Goal: Task Accomplishment & Management: Complete application form

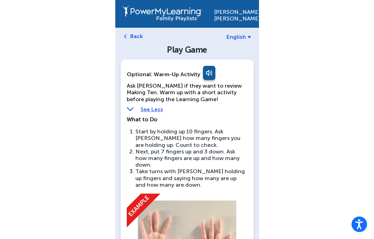
scroll to position [357, 0]
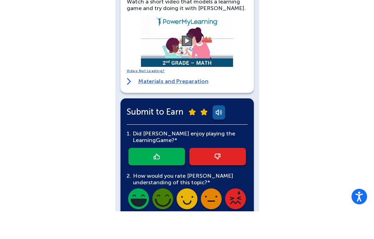
click at [186, 63] on button at bounding box center [187, 68] width 10 height 10
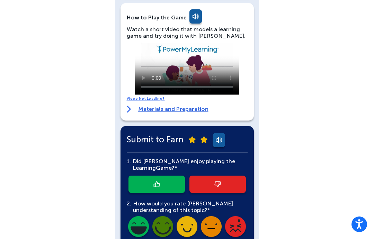
click at [175, 62] on video at bounding box center [187, 69] width 104 height 52
click at [189, 60] on video at bounding box center [187, 69] width 104 height 52
click at [140, 44] on video at bounding box center [187, 69] width 104 height 52
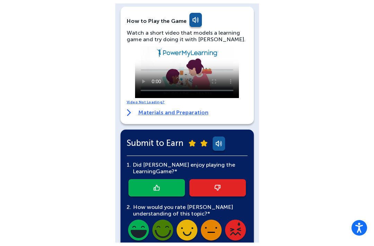
scroll to position [351, 0]
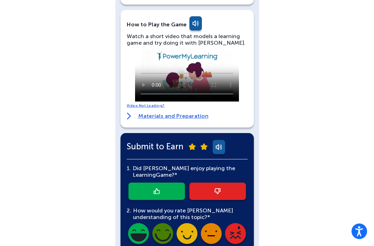
click at [153, 183] on link at bounding box center [157, 191] width 57 height 17
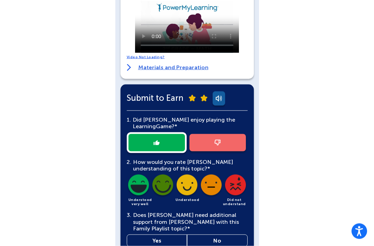
scroll to position [405, 0]
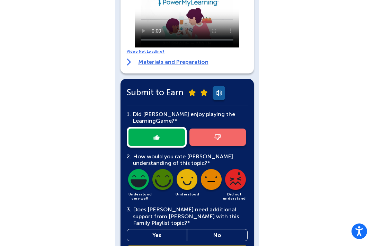
click at [187, 170] on img at bounding box center [187, 181] width 24 height 24
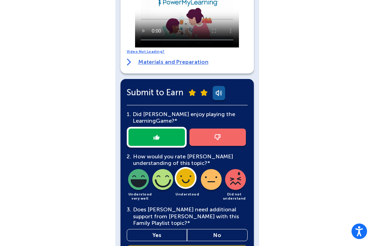
click at [221, 229] on link "No" at bounding box center [217, 235] width 61 height 12
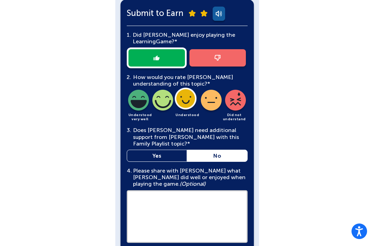
scroll to position [498, 0]
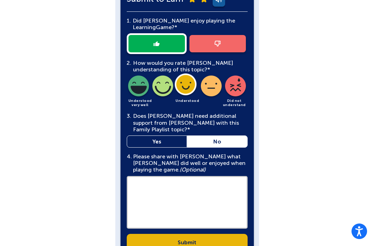
click at [182, 234] on link "Submit" at bounding box center [187, 242] width 121 height 17
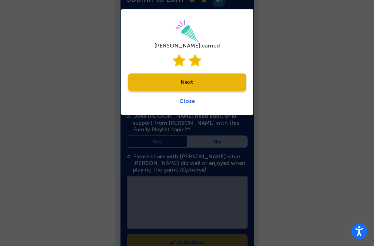
click at [188, 81] on link "Next" at bounding box center [187, 82] width 118 height 17
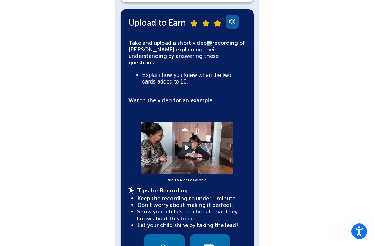
scroll to position [155, 0]
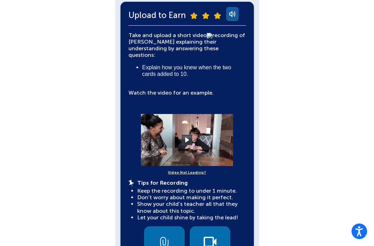
click at [189, 135] on button at bounding box center [187, 140] width 10 height 10
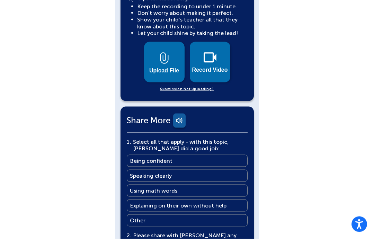
scroll to position [340, 0]
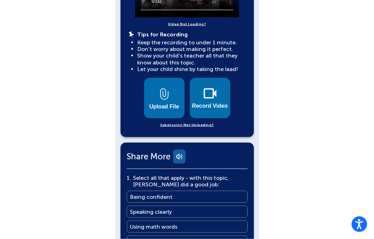
click at [178, 92] on button "Upload File" at bounding box center [164, 98] width 41 height 41
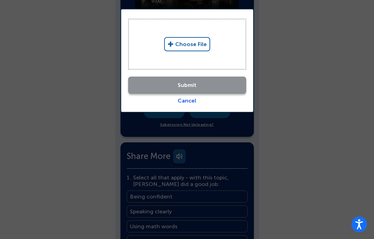
click at [193, 42] on link "Choose File" at bounding box center [187, 44] width 46 height 14
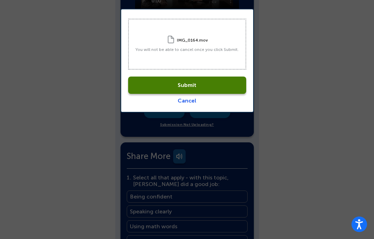
click at [187, 74] on div "Submit Cancel" at bounding box center [187, 88] width 118 height 31
click at [196, 87] on link "Submit" at bounding box center [187, 85] width 118 height 17
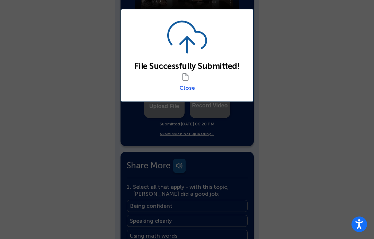
click at [192, 86] on link "Close" at bounding box center [188, 88] width 16 height 7
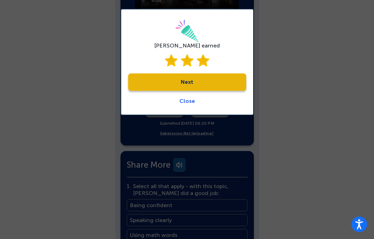
scroll to position [332, 0]
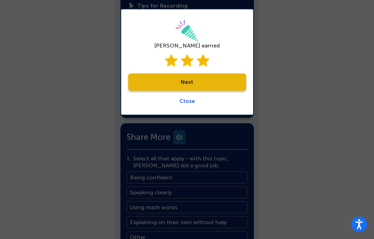
click at [180, 81] on link "Next" at bounding box center [187, 82] width 118 height 17
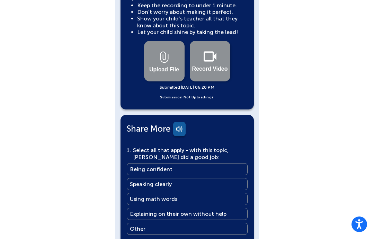
scroll to position [344, 0]
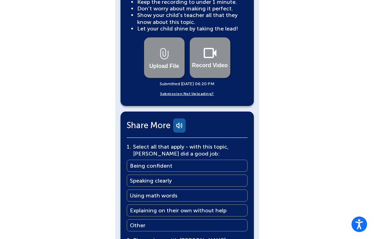
click at [145, 207] on main "Explaining on their own without help" at bounding box center [178, 210] width 97 height 7
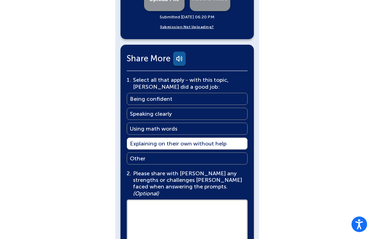
scroll to position [413, 0]
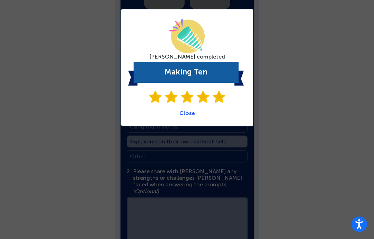
click at [187, 111] on link "Close" at bounding box center [188, 113] width 16 height 7
